Goal: Navigation & Orientation: Understand site structure

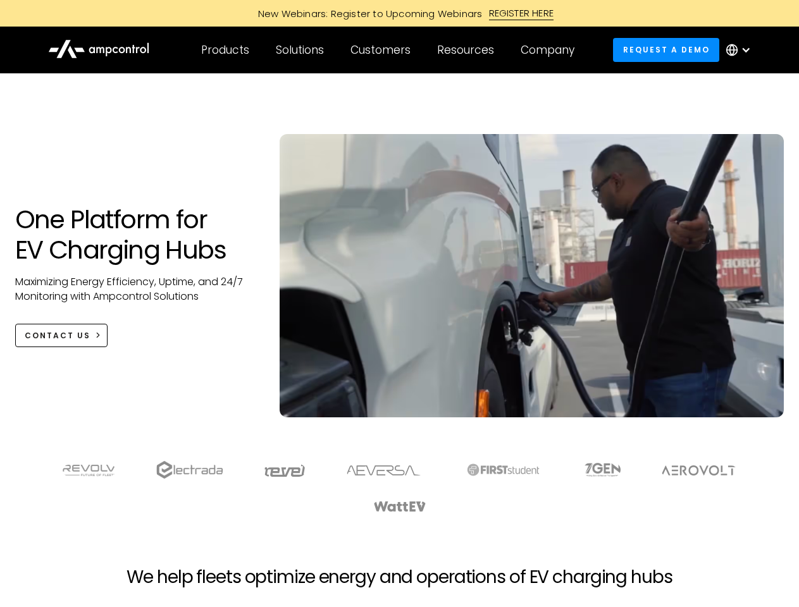
click at [389, 50] on div "Customers" at bounding box center [381, 50] width 60 height 14
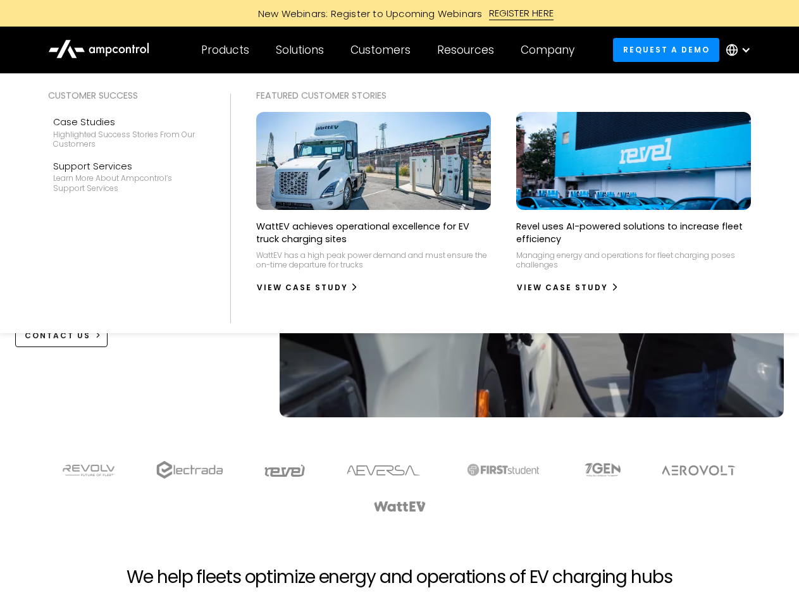
click at [225, 50] on div "Products" at bounding box center [225, 50] width 48 height 14
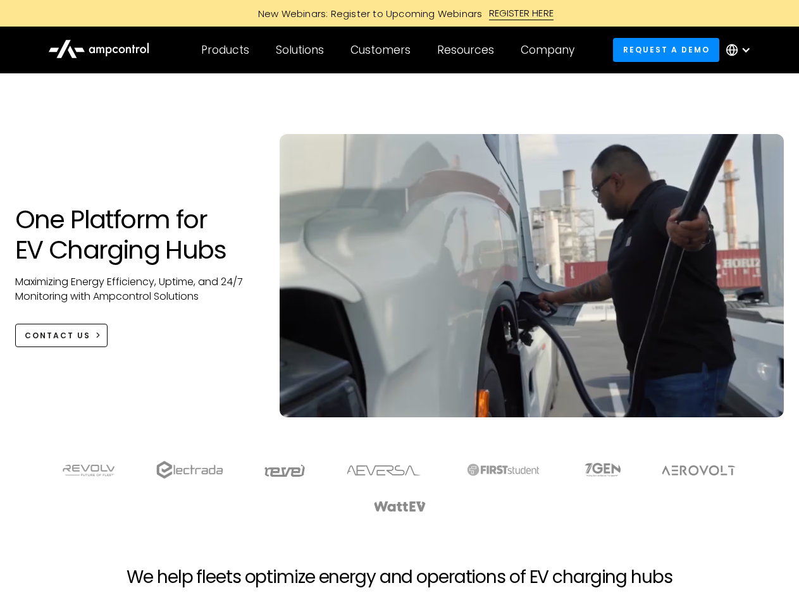
click at [301, 50] on div "Solutions" at bounding box center [300, 50] width 48 height 14
click at [383, 50] on div "Customers" at bounding box center [381, 50] width 60 height 14
click at [468, 50] on div "Resources" at bounding box center [465, 50] width 57 height 14
click at [552, 50] on div "Company" at bounding box center [548, 50] width 54 height 14
click at [742, 50] on div at bounding box center [746, 50] width 10 height 10
